Goal: Check status: Check status

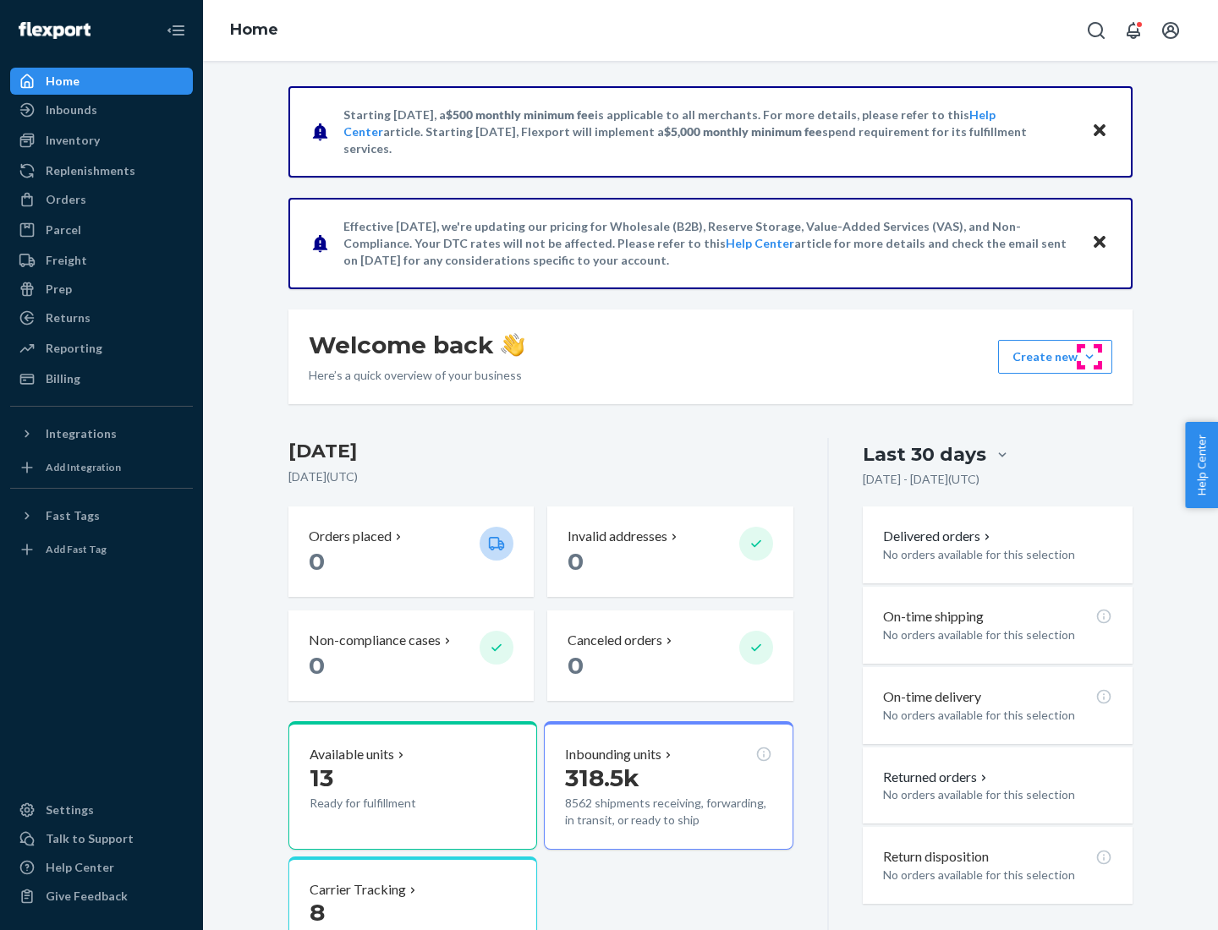
click at [1090, 357] on button "Create new Create new inbound Create new order Create new product" at bounding box center [1055, 357] width 114 height 34
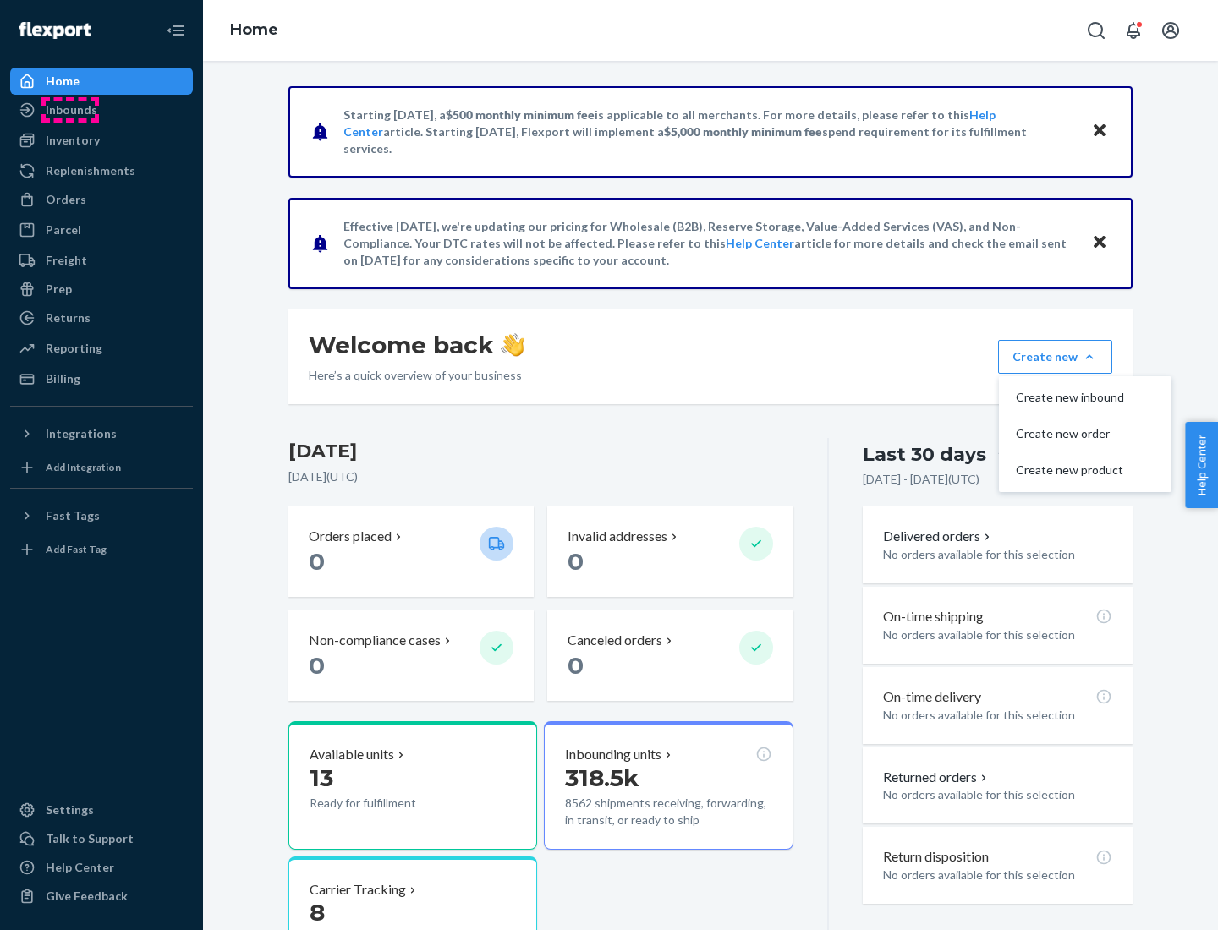
click at [70, 110] on div "Inbounds" at bounding box center [72, 110] width 52 height 17
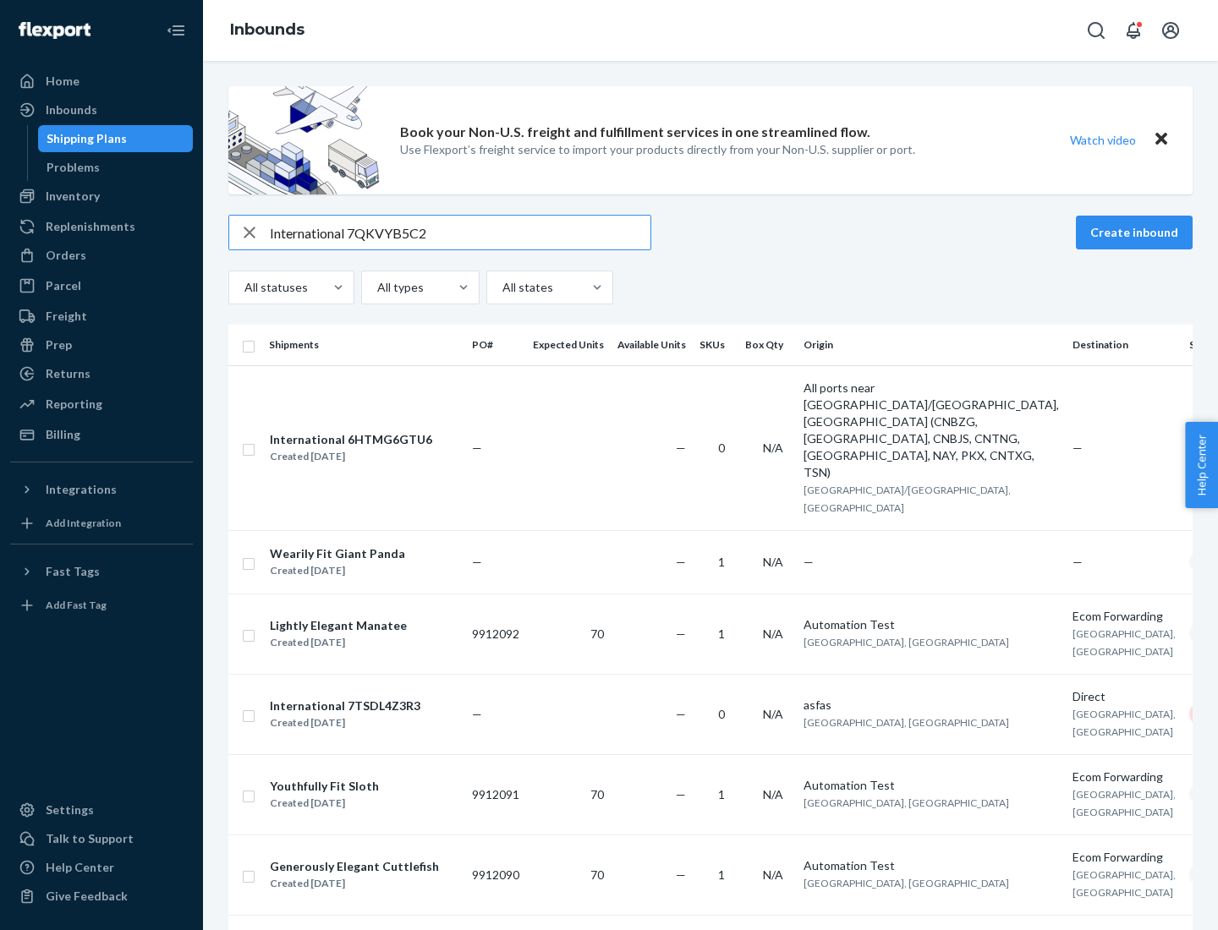
type input "International 7QKVYB5C29"
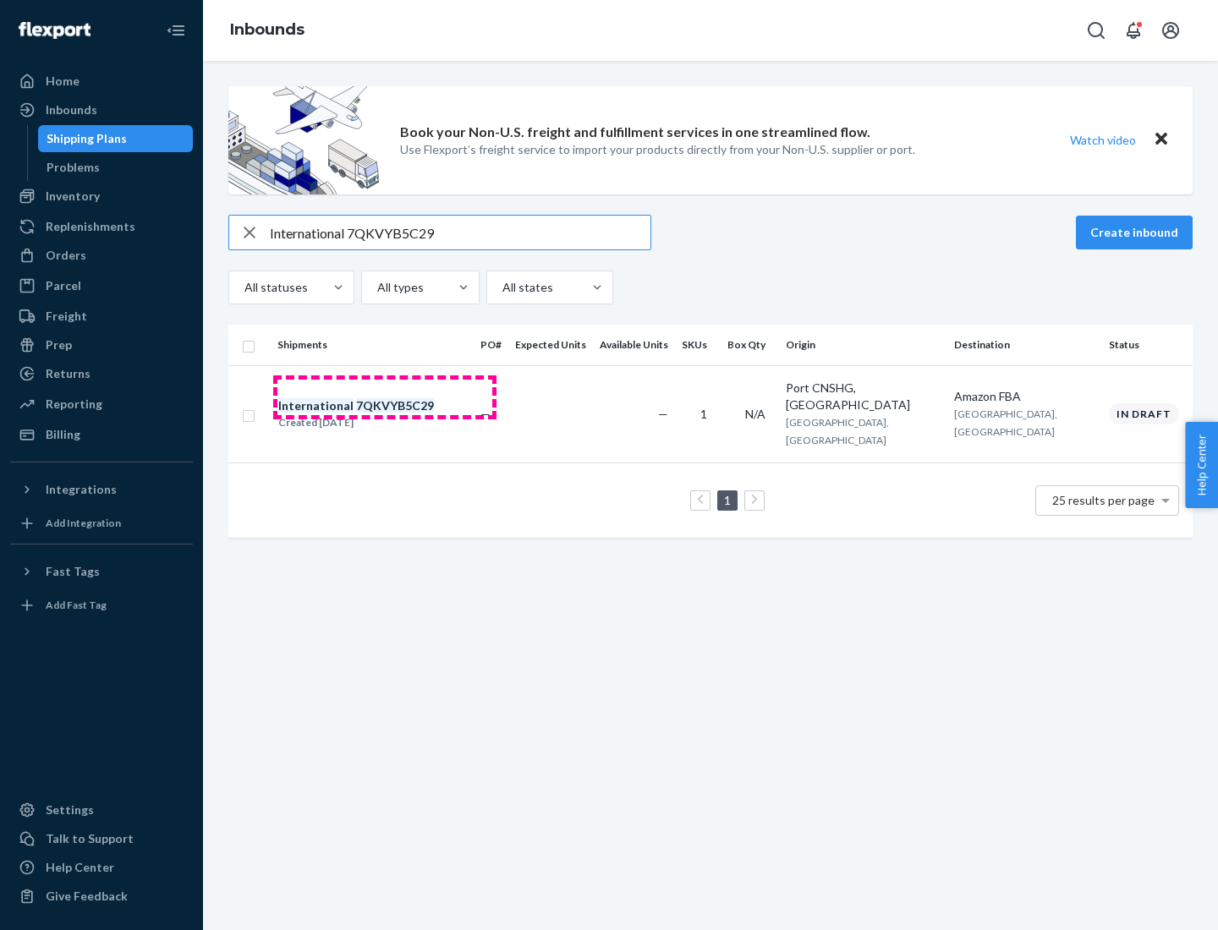
click at [385, 414] on div "Created [DATE]" at bounding box center [356, 422] width 156 height 17
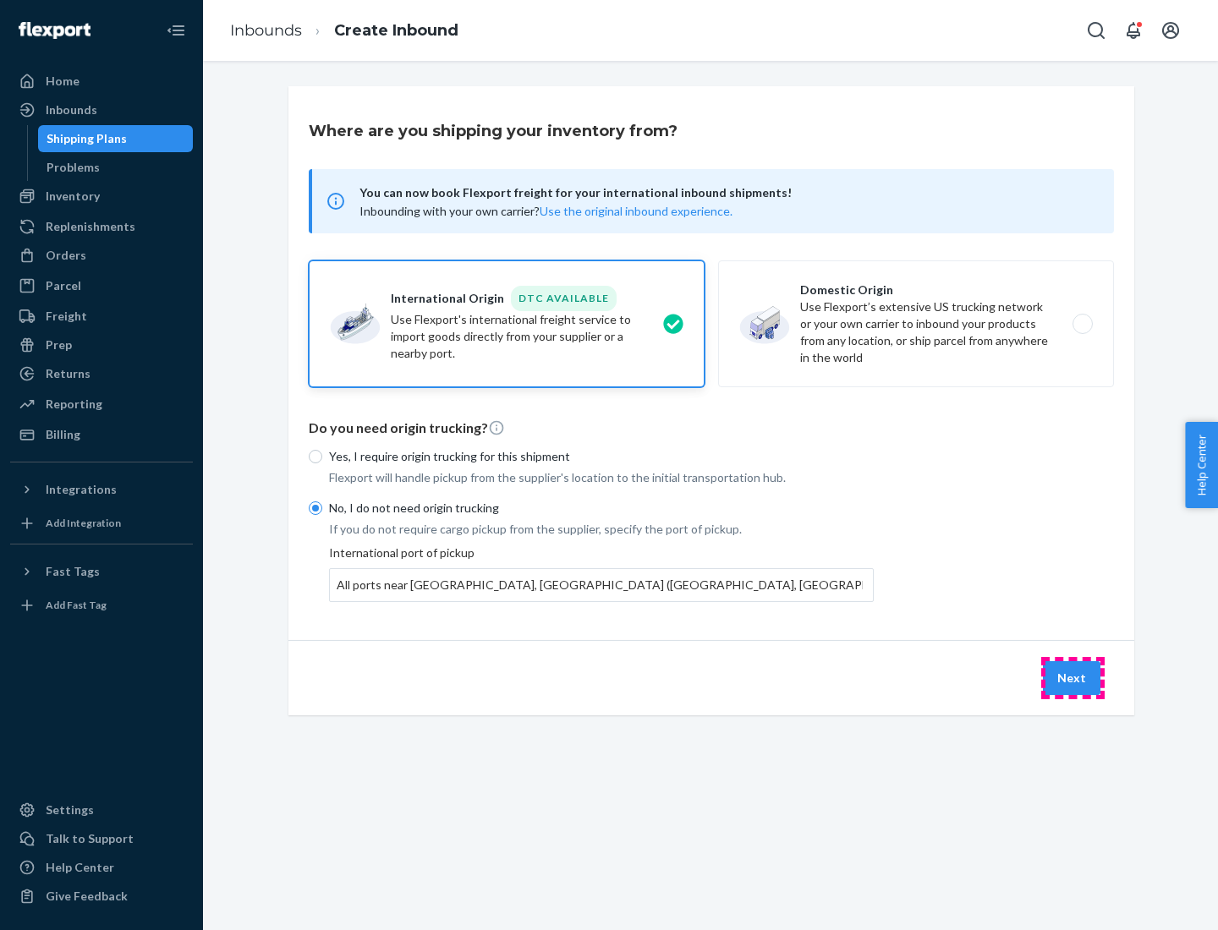
click at [1073, 678] on button "Next" at bounding box center [1072, 678] width 58 height 34
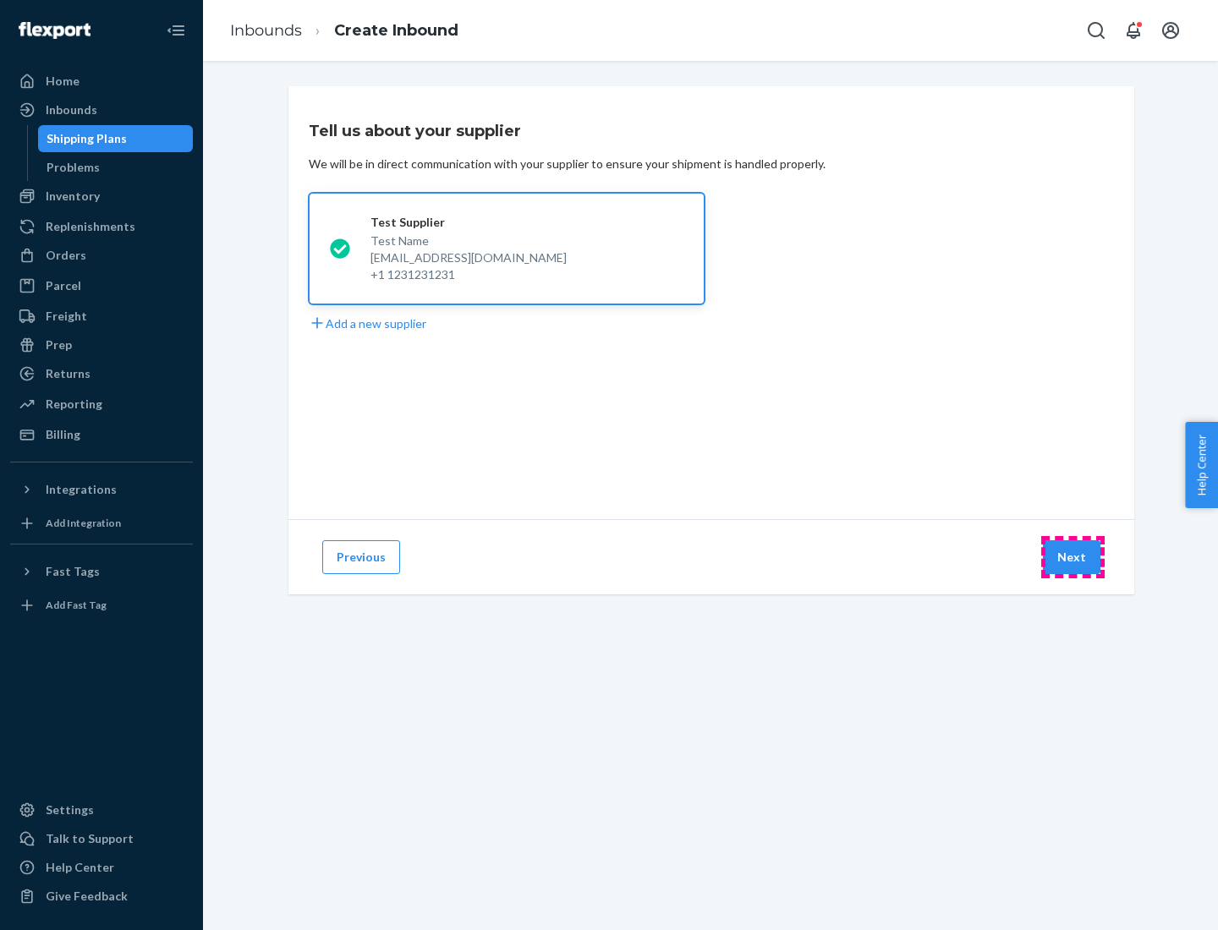
click at [1073, 557] on button "Next" at bounding box center [1072, 558] width 58 height 34
